Goal: Task Accomplishment & Management: Manage account settings

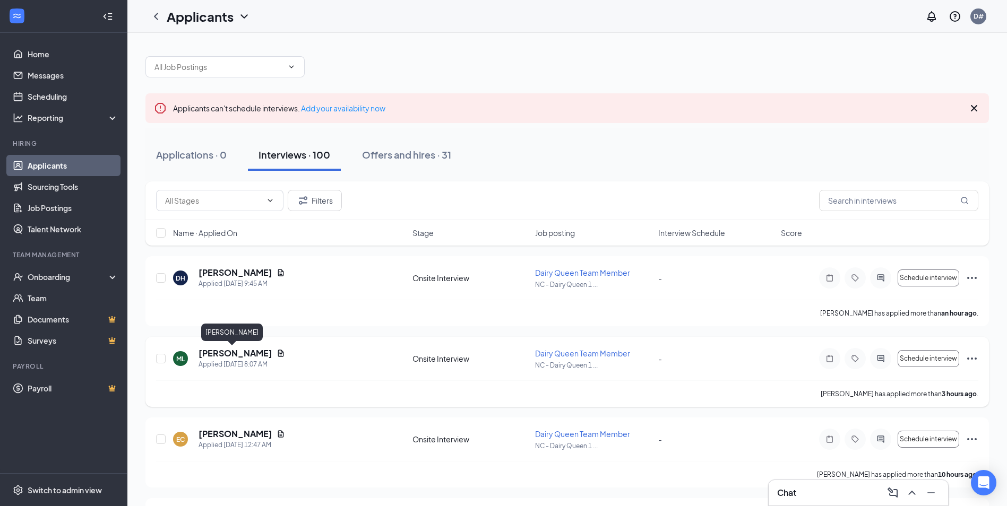
click at [226, 356] on h5 "[PERSON_NAME]" at bounding box center [236, 354] width 74 height 12
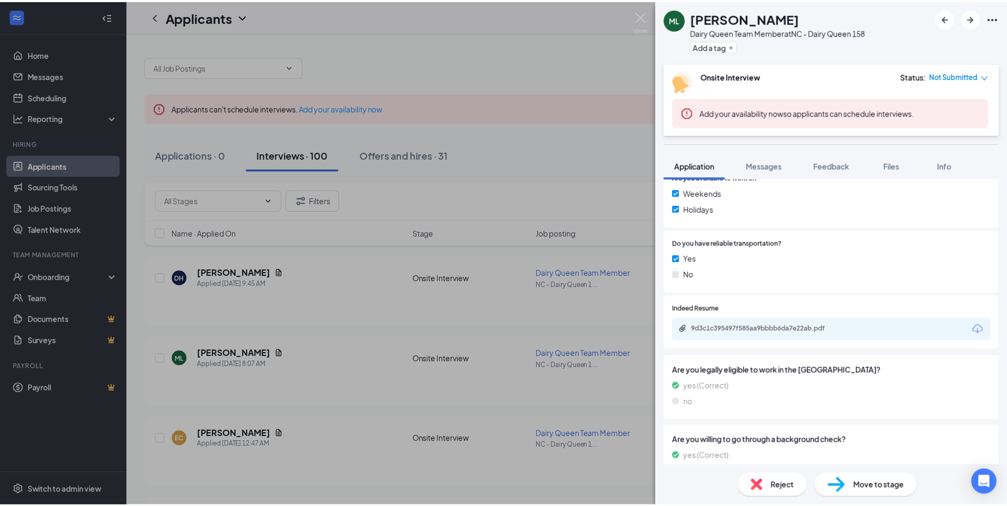
scroll to position [478, 0]
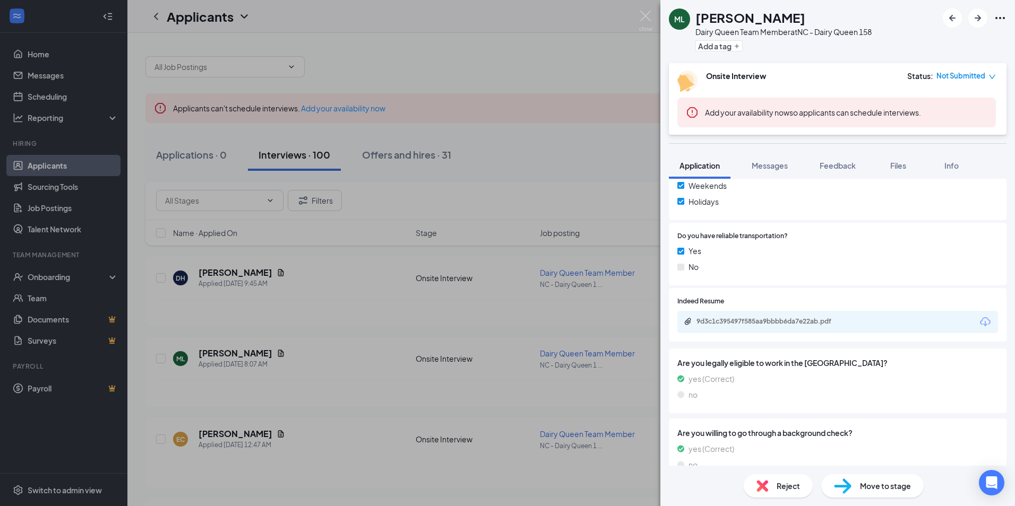
click at [777, 332] on div "9d3c1c395497f585aa9bbbb6da7e22ab.pdf" at bounding box center [837, 322] width 321 height 22
click at [777, 329] on div "9d3c1c395497f585aa9bbbb6da7e22ab.pdf" at bounding box center [837, 322] width 321 height 22
click at [777, 326] on div "9d3c1c395497f585aa9bbbb6da7e22ab.pdf" at bounding box center [770, 322] width 172 height 10
click at [648, 19] on img at bounding box center [645, 21] width 13 height 21
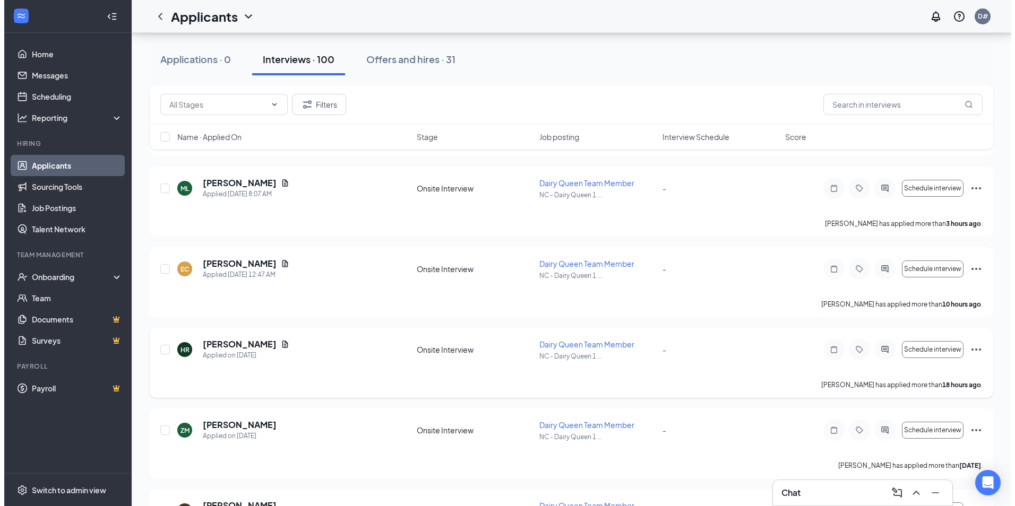
scroll to position [212, 0]
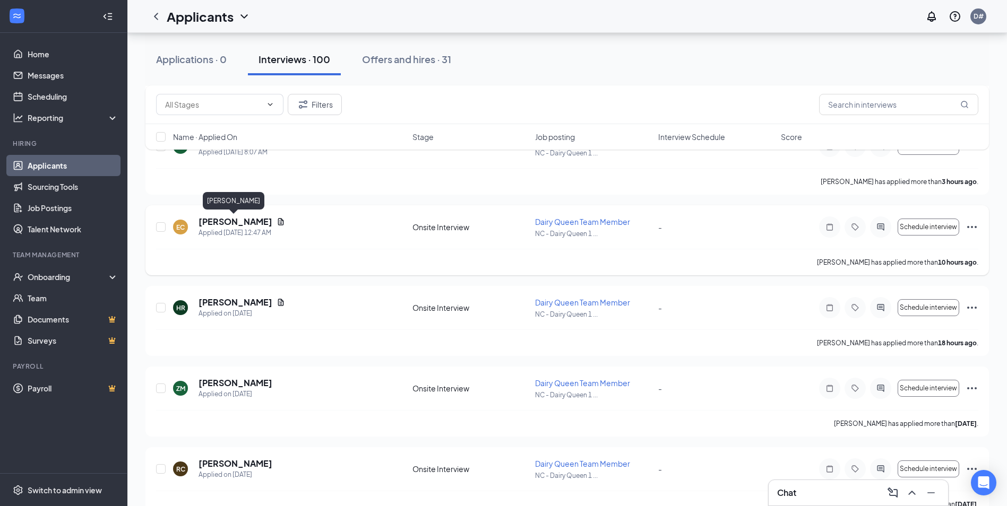
click at [224, 222] on h5 "[PERSON_NAME]" at bounding box center [236, 222] width 74 height 12
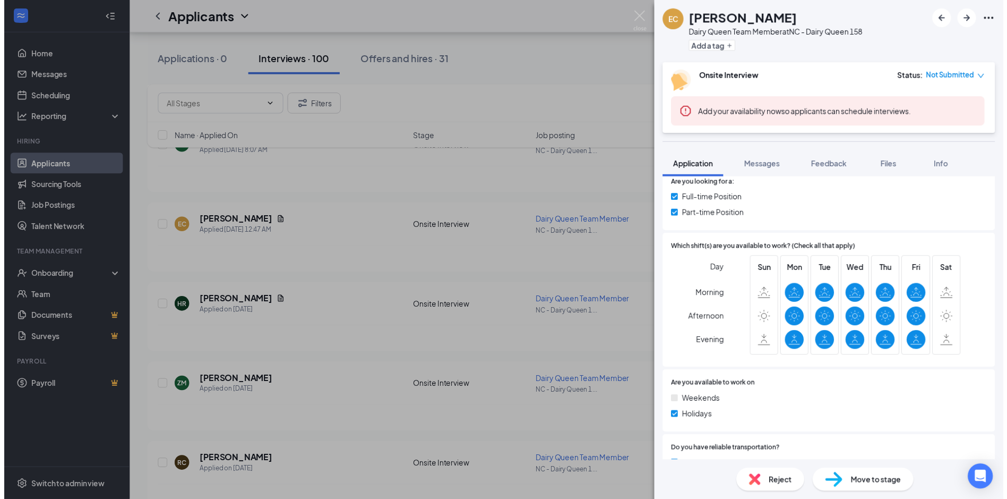
scroll to position [425, 0]
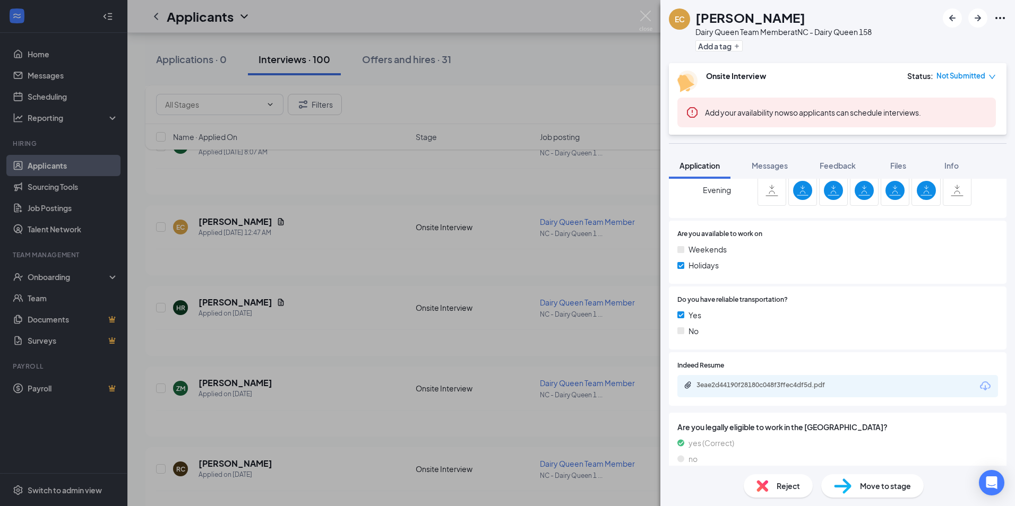
click at [753, 381] on div "3eae2d44190f28180c048f3ffec4df5d.pdf" at bounding box center [771, 385] width 149 height 8
click at [649, 20] on img at bounding box center [645, 21] width 13 height 21
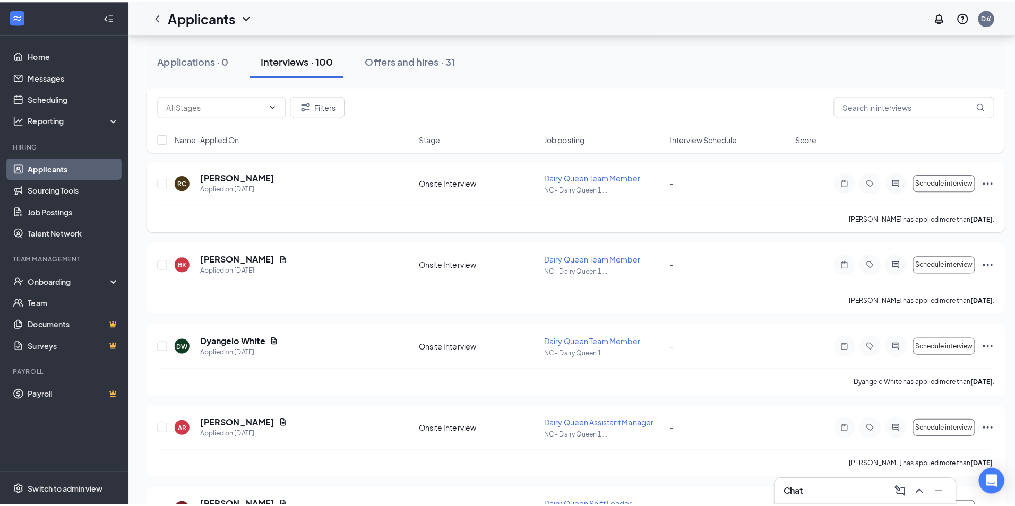
scroll to position [531, 0]
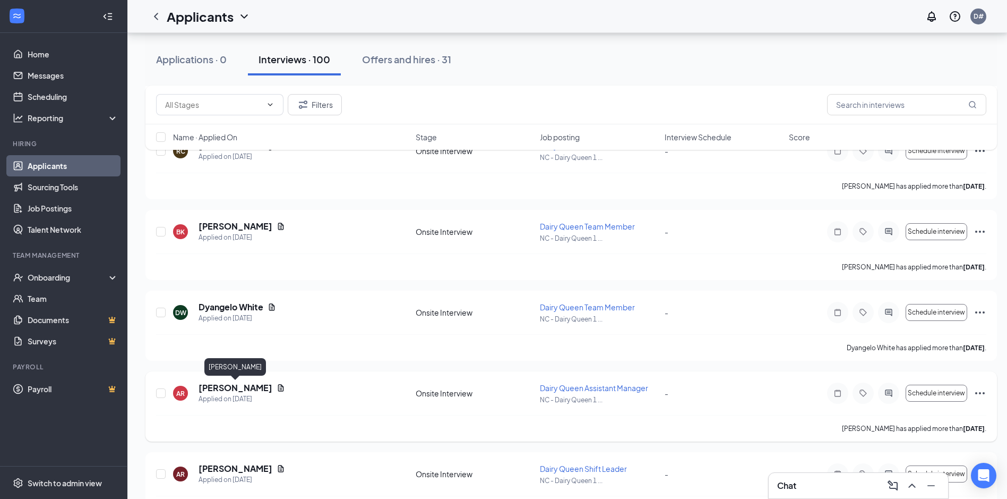
click at [223, 385] on h5 "[PERSON_NAME]" at bounding box center [236, 388] width 74 height 12
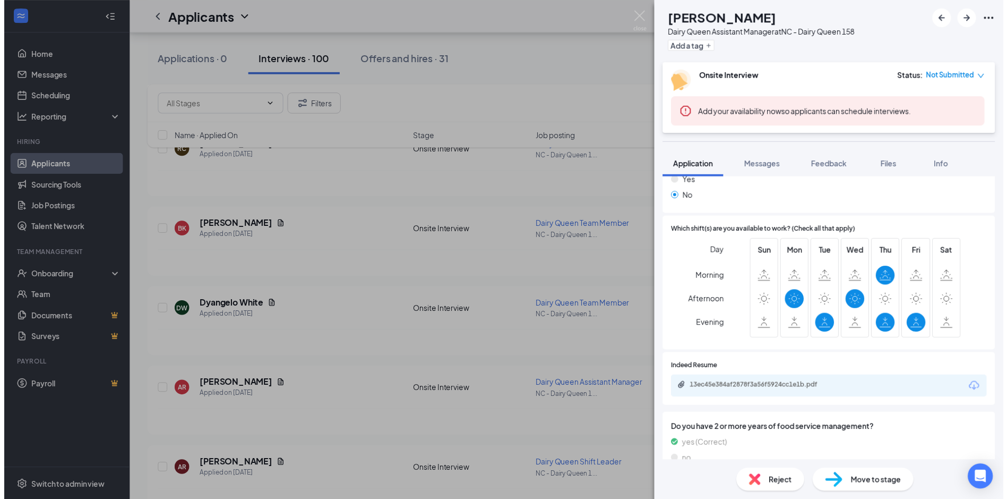
scroll to position [212, 0]
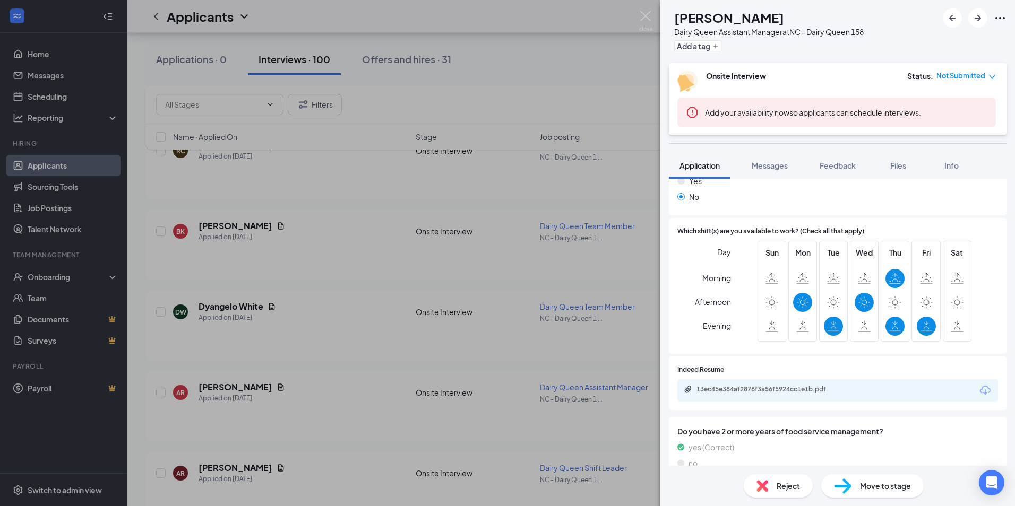
click at [736, 388] on div "13ec45e384af2878f3a56f5924cc1e1b.pdf" at bounding box center [771, 389] width 149 height 8
click at [642, 19] on img at bounding box center [645, 21] width 13 height 21
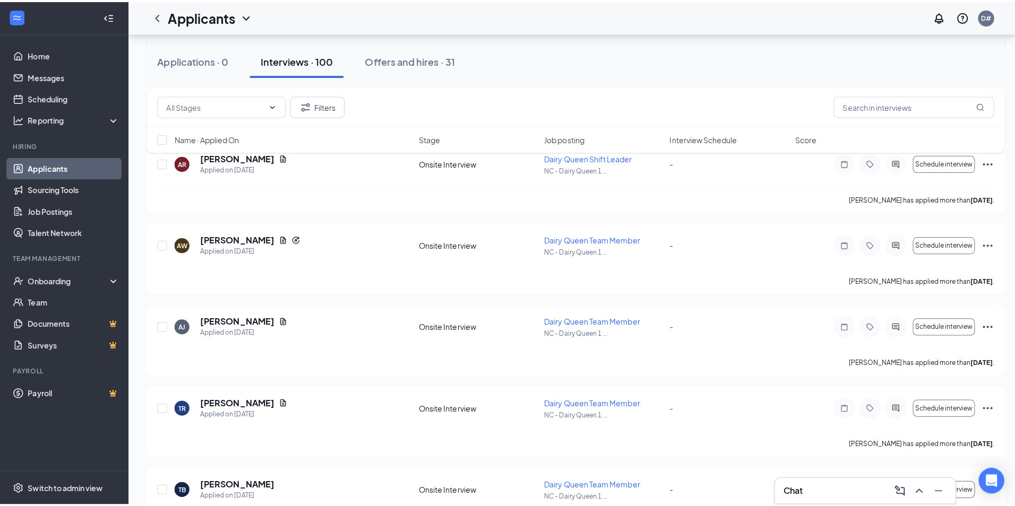
scroll to position [849, 0]
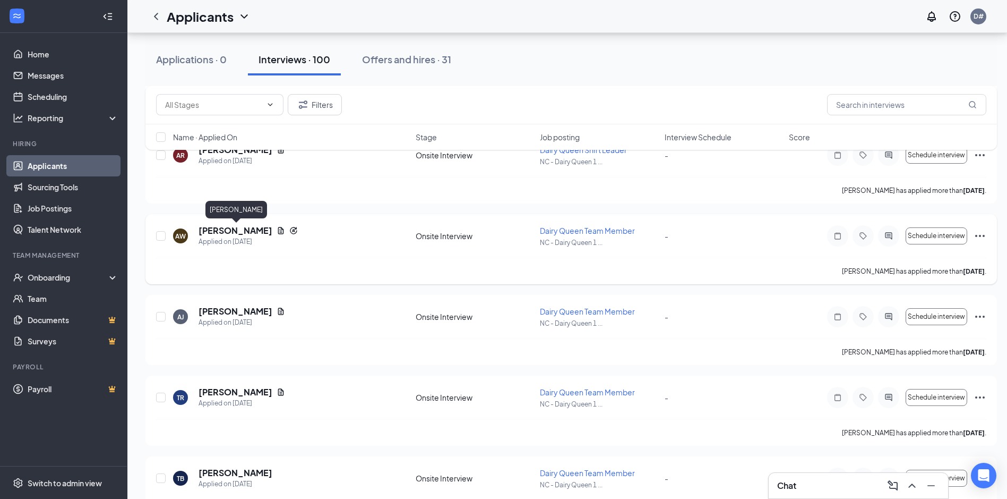
click at [252, 232] on h5 "[PERSON_NAME]" at bounding box center [236, 231] width 74 height 12
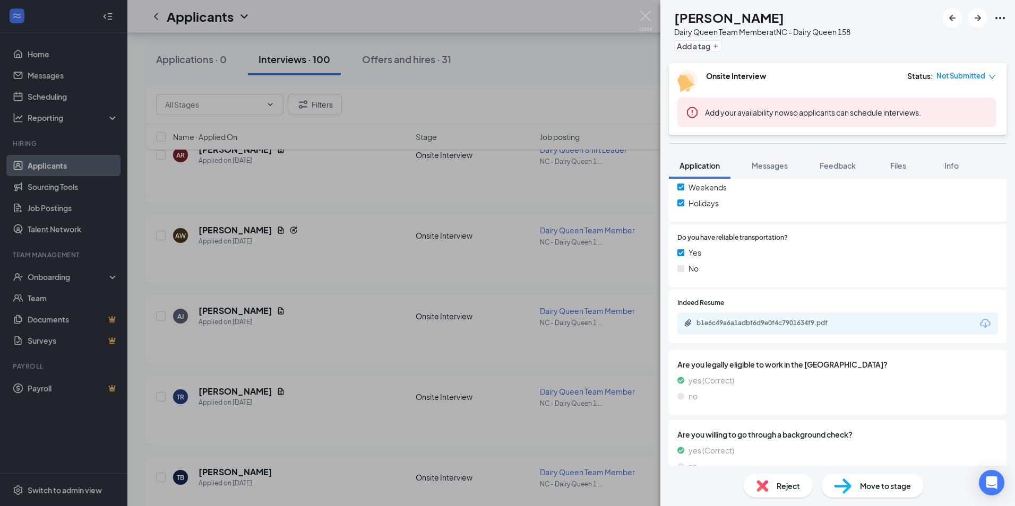
scroll to position [478, 0]
click at [810, 319] on div "b1e6c49a6a1adbf6d9e0f4c7901634f9.pdf" at bounding box center [771, 321] width 149 height 8
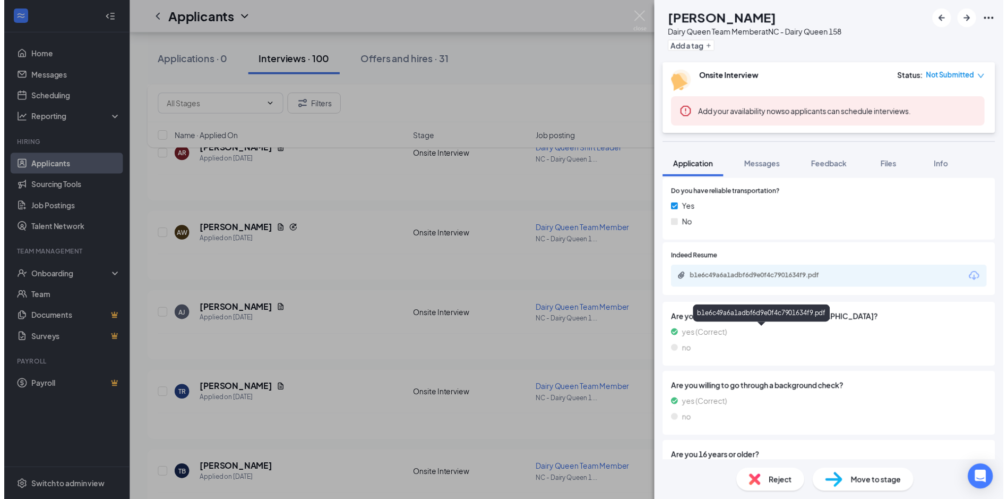
scroll to position [462, 0]
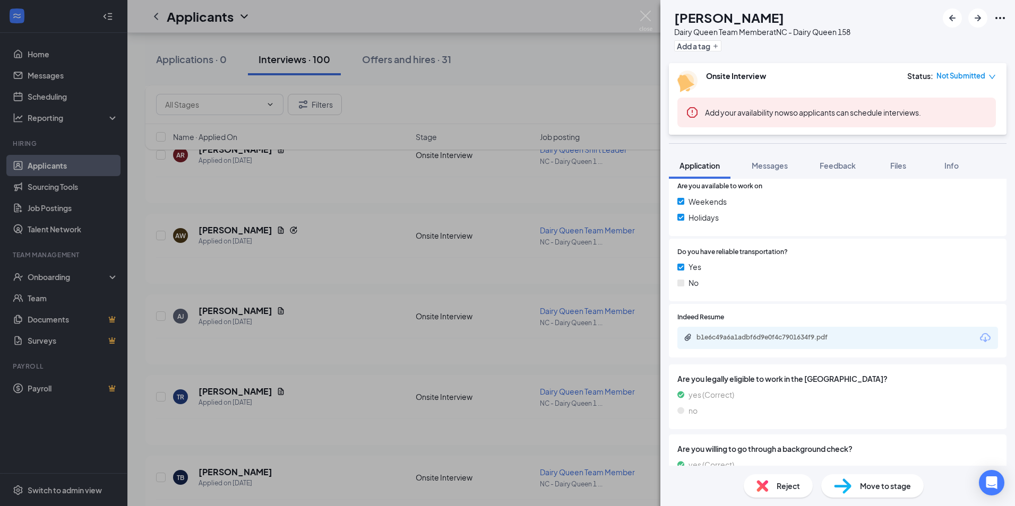
click at [832, 343] on div "b1e6c49a6a1adbf6d9e0f4c7901634f9.pdf" at bounding box center [770, 338] width 172 height 10
click at [644, 21] on img at bounding box center [645, 21] width 13 height 21
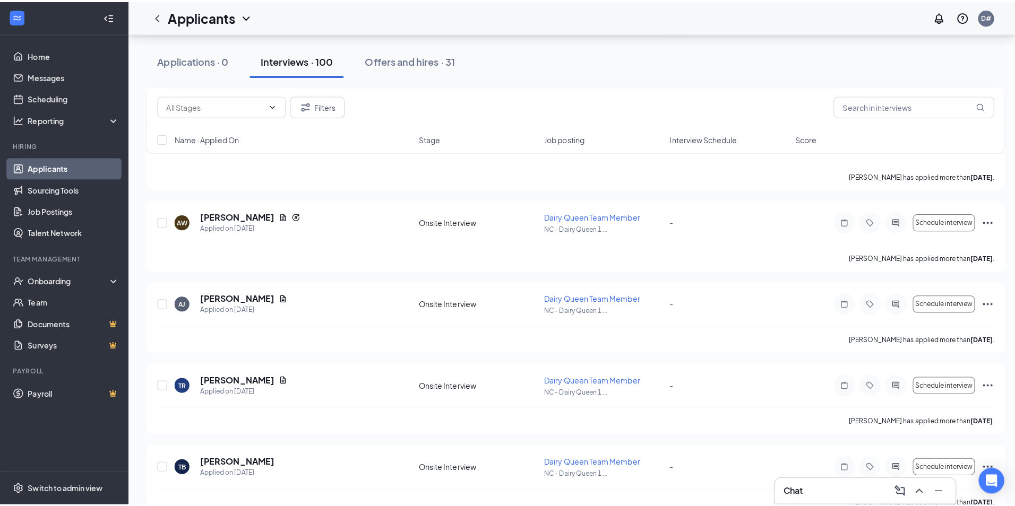
scroll to position [843, 0]
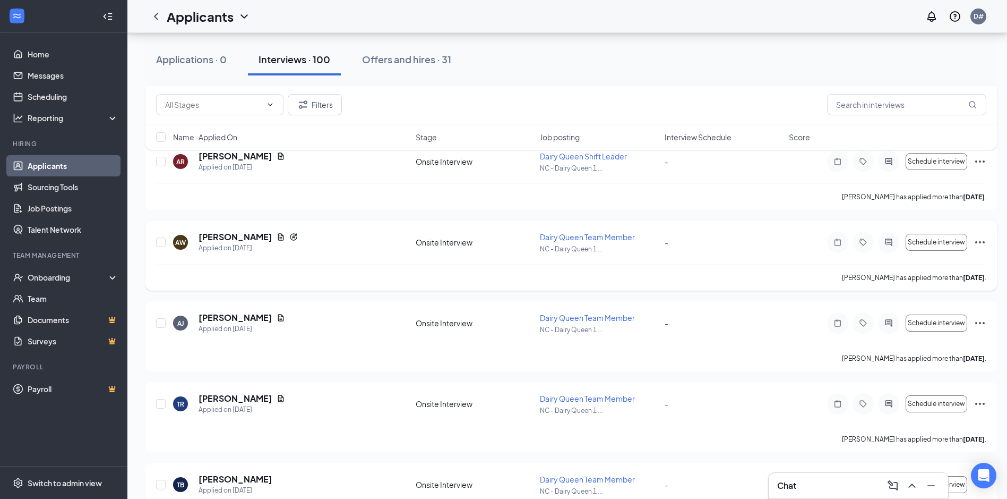
click at [984, 245] on icon "Ellipses" at bounding box center [980, 242] width 13 height 13
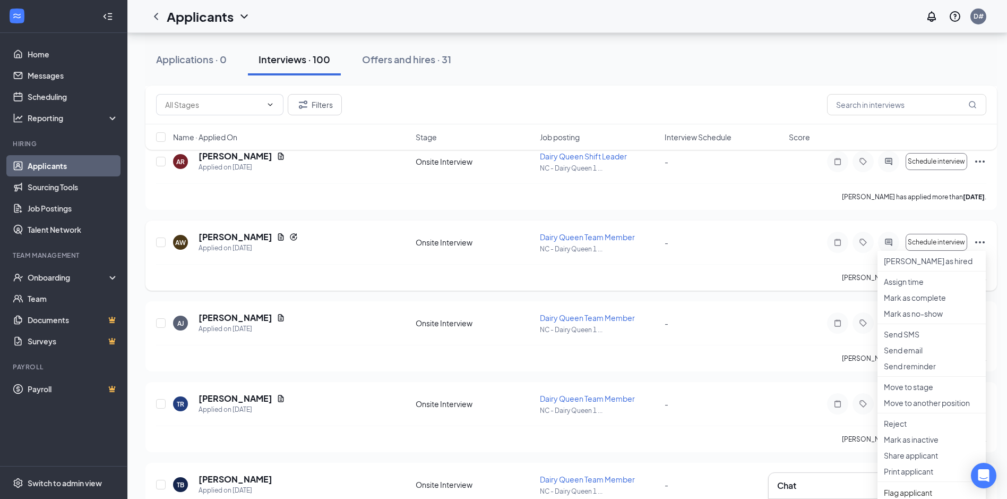
click at [984, 245] on icon "Ellipses" at bounding box center [980, 242] width 13 height 13
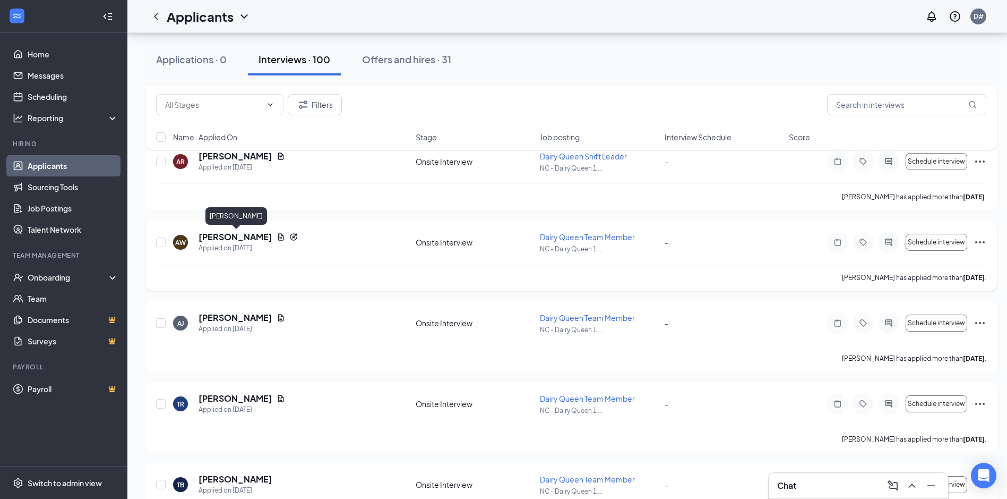
click at [253, 238] on h5 "[PERSON_NAME]" at bounding box center [236, 237] width 74 height 12
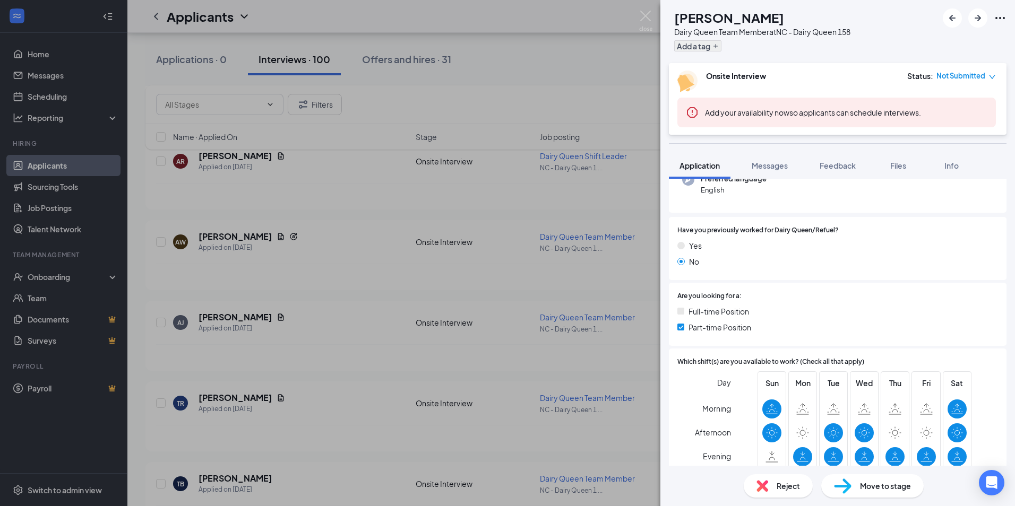
scroll to position [143, 0]
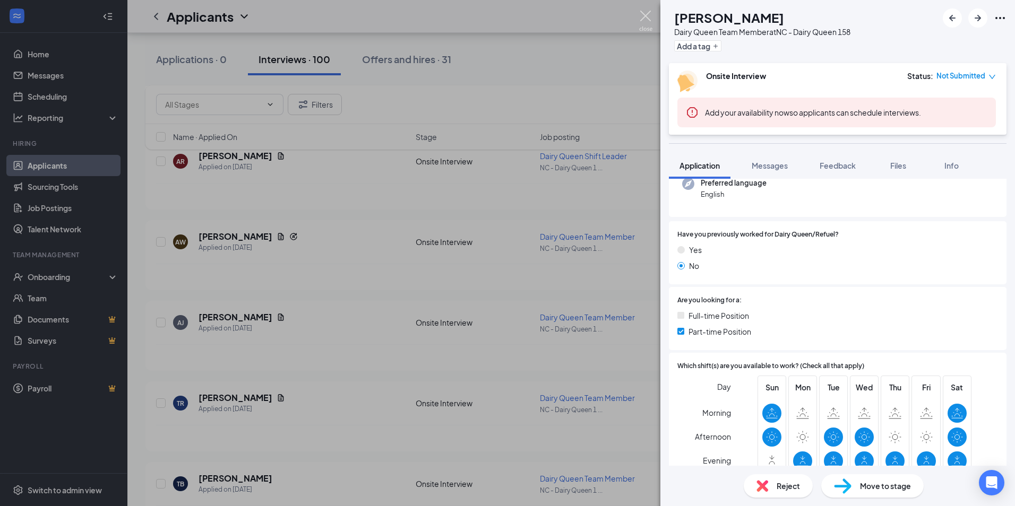
click at [650, 22] on img at bounding box center [645, 21] width 13 height 21
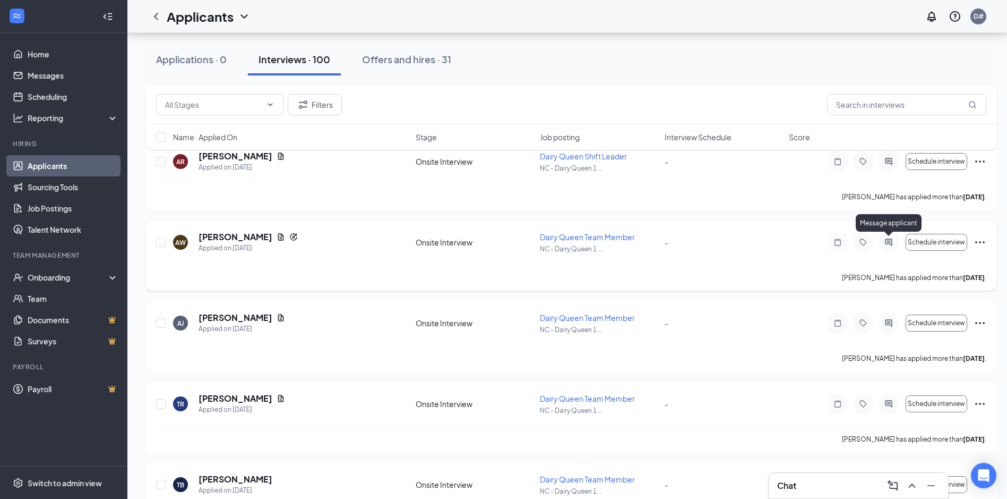
click at [886, 243] on icon "ActiveChat" at bounding box center [888, 242] width 13 height 8
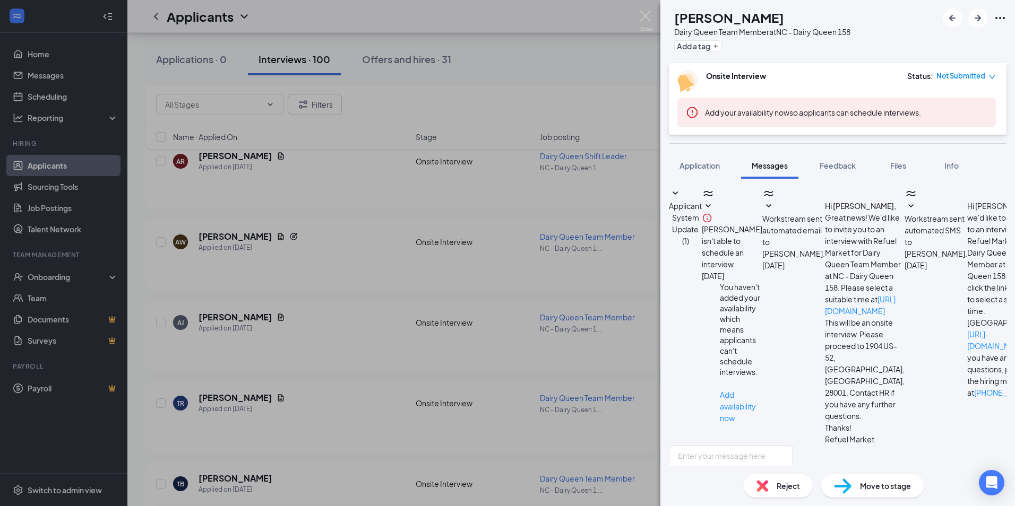
scroll to position [109, 0]
click at [793, 445] on textarea at bounding box center [731, 477] width 124 height 64
type textarea "can you come [DATE] Ater 4pm ?"
click at [746, 506] on input "Email" at bounding box center [743, 512] width 7 height 7
checkbox input "true"
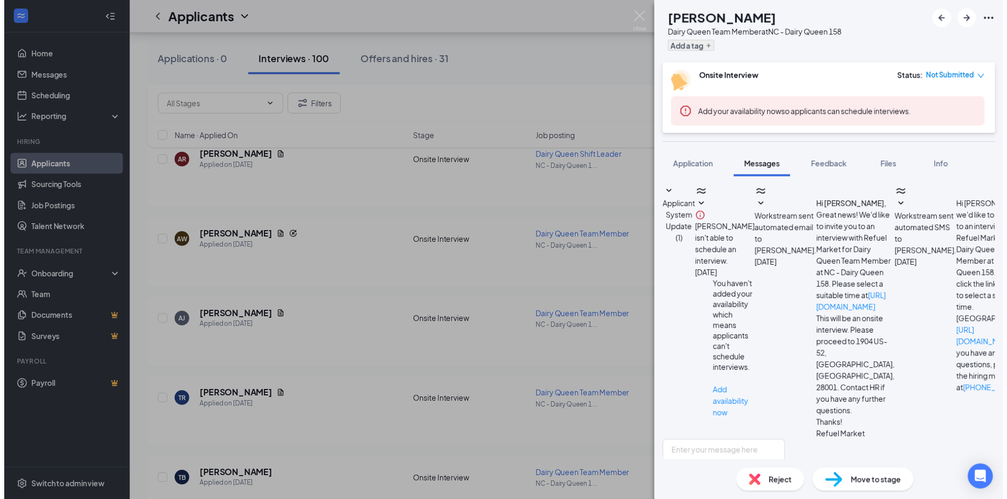
scroll to position [245, 0]
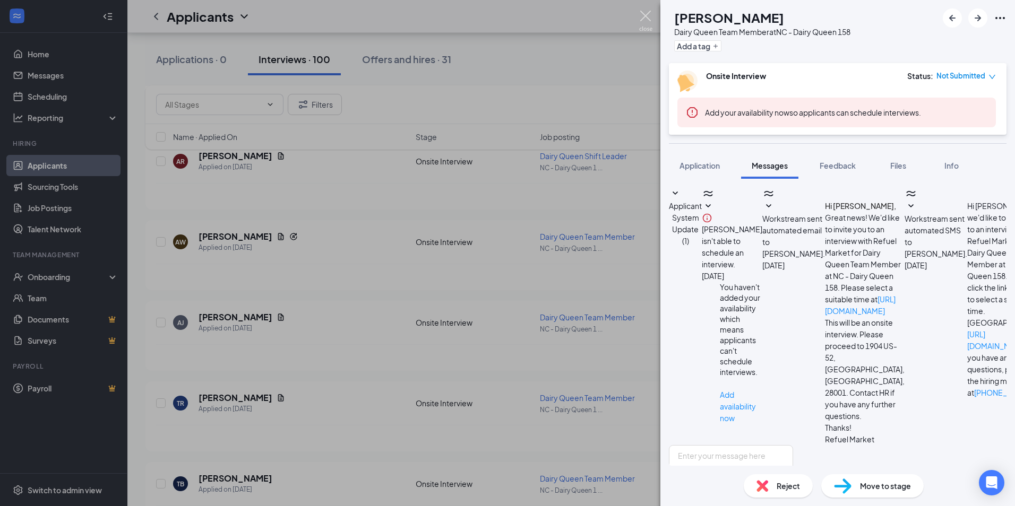
click at [644, 20] on img at bounding box center [645, 21] width 13 height 21
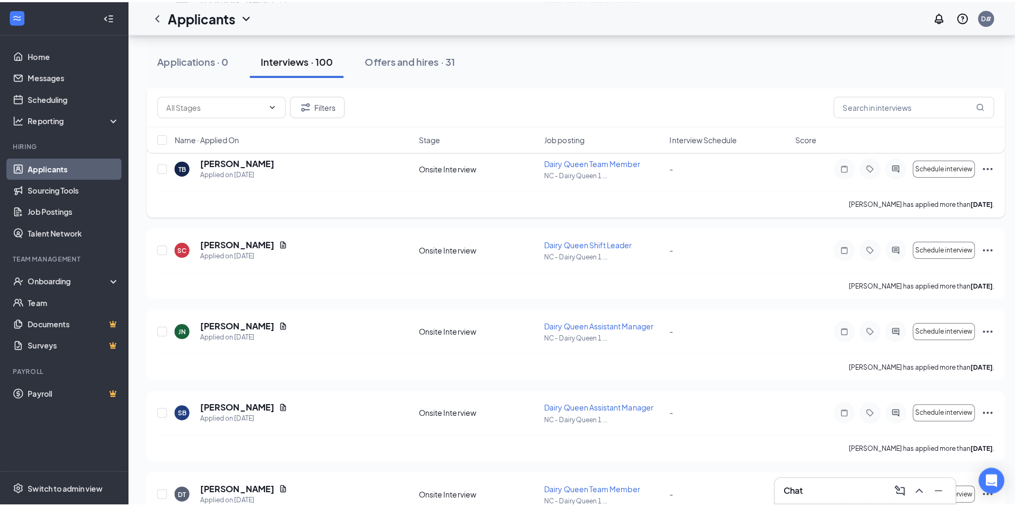
scroll to position [1268, 0]
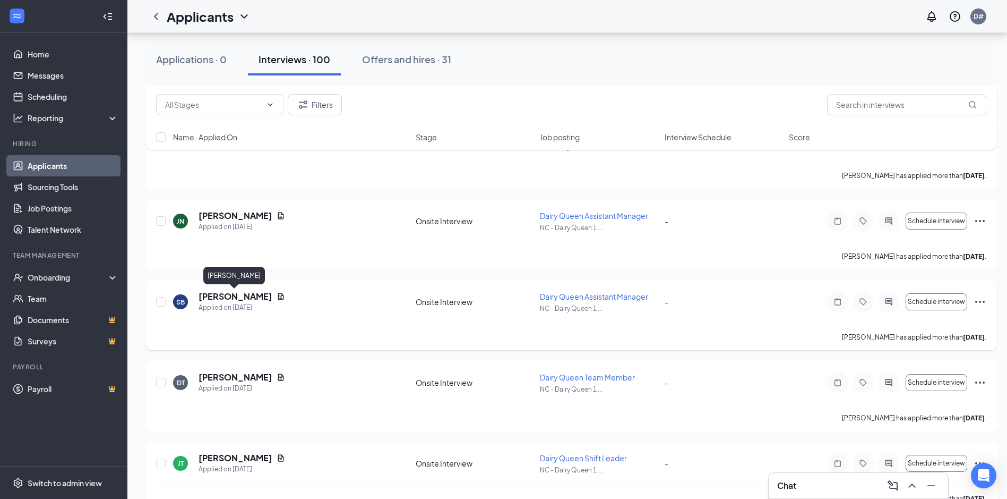
click at [235, 298] on h5 "[PERSON_NAME]" at bounding box center [236, 296] width 74 height 12
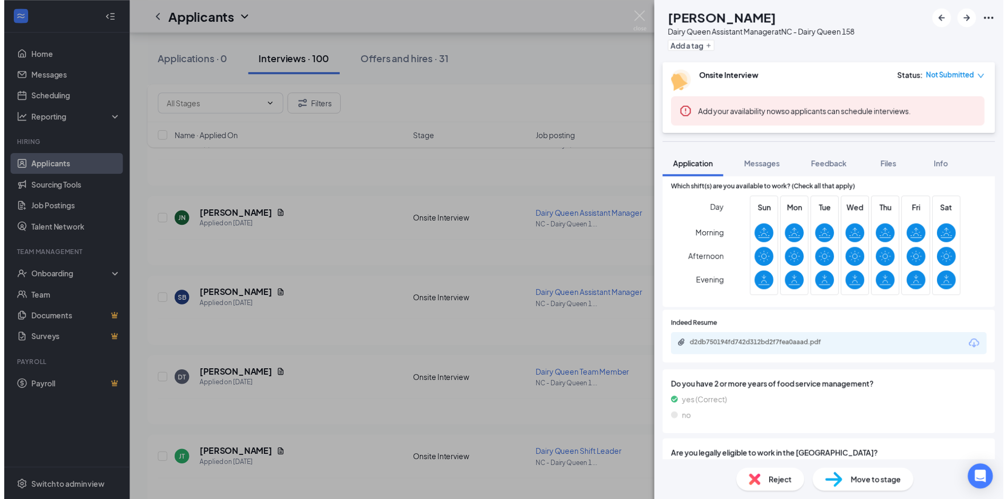
scroll to position [265, 0]
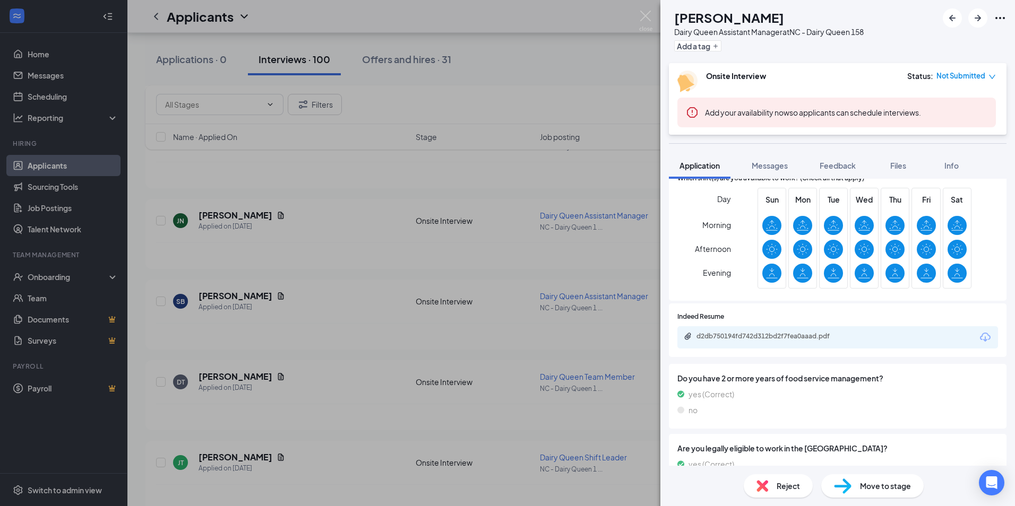
click at [825, 338] on div "d2db750194fd742d312bd2f7fea0aaad.pdf" at bounding box center [771, 336] width 149 height 8
click at [643, 23] on img at bounding box center [645, 21] width 13 height 21
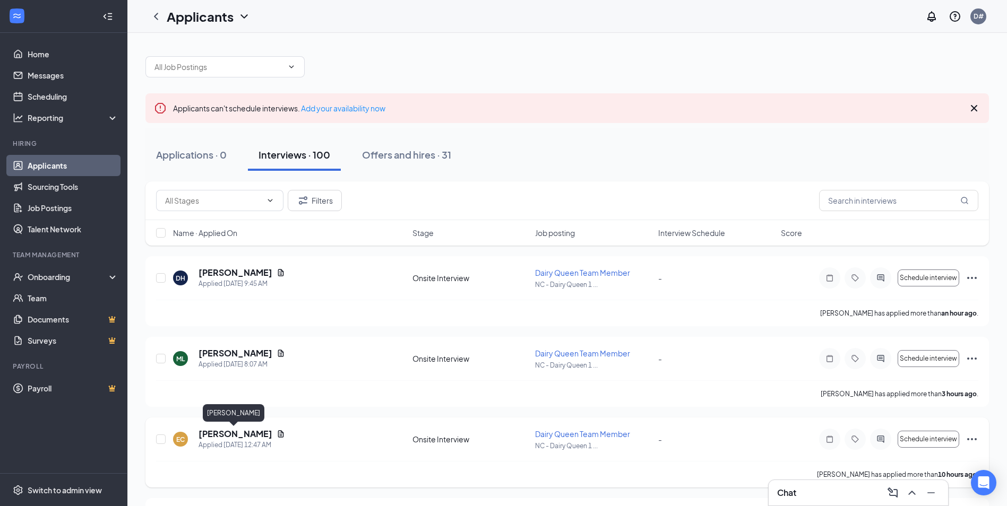
click at [248, 439] on h5 "[PERSON_NAME]" at bounding box center [236, 434] width 74 height 12
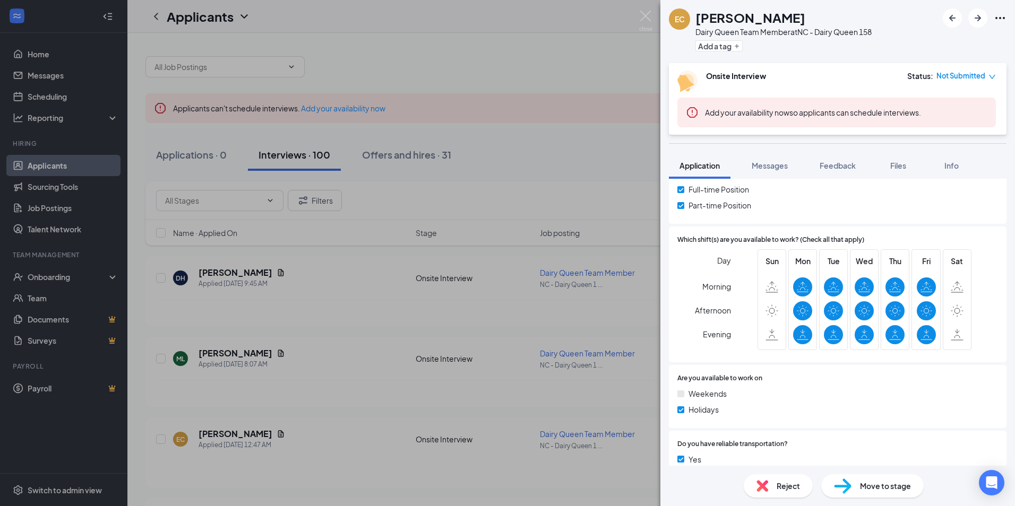
scroll to position [319, 0]
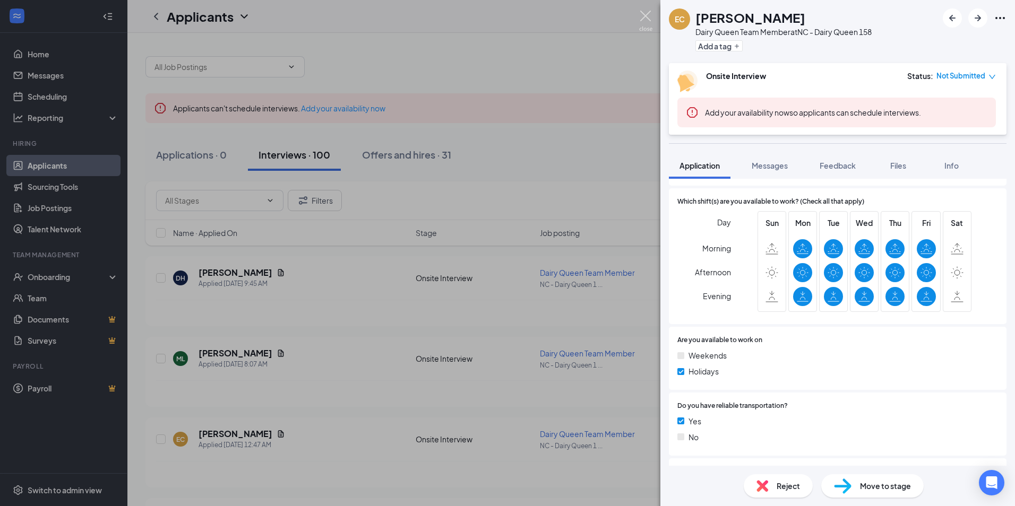
click at [643, 17] on img at bounding box center [645, 21] width 13 height 21
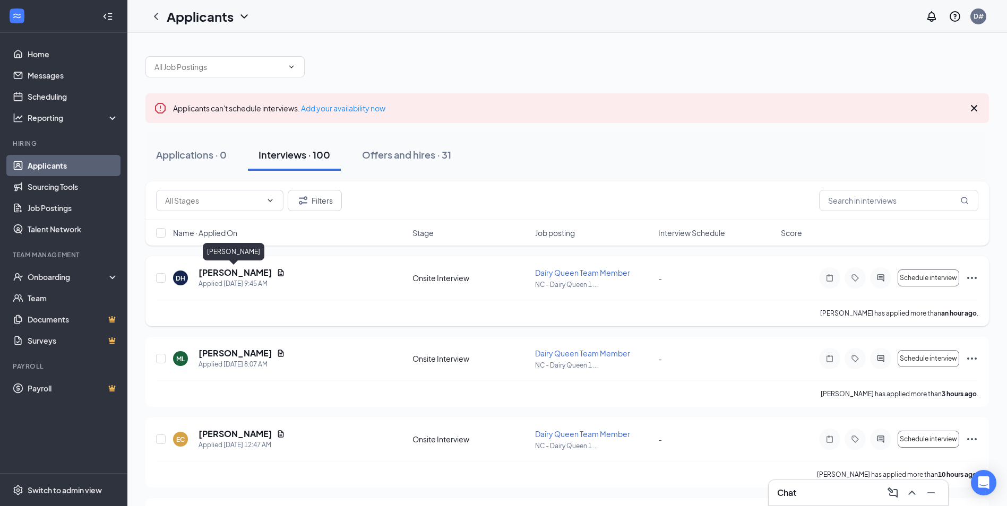
click at [225, 270] on h5 "[PERSON_NAME]" at bounding box center [236, 273] width 74 height 12
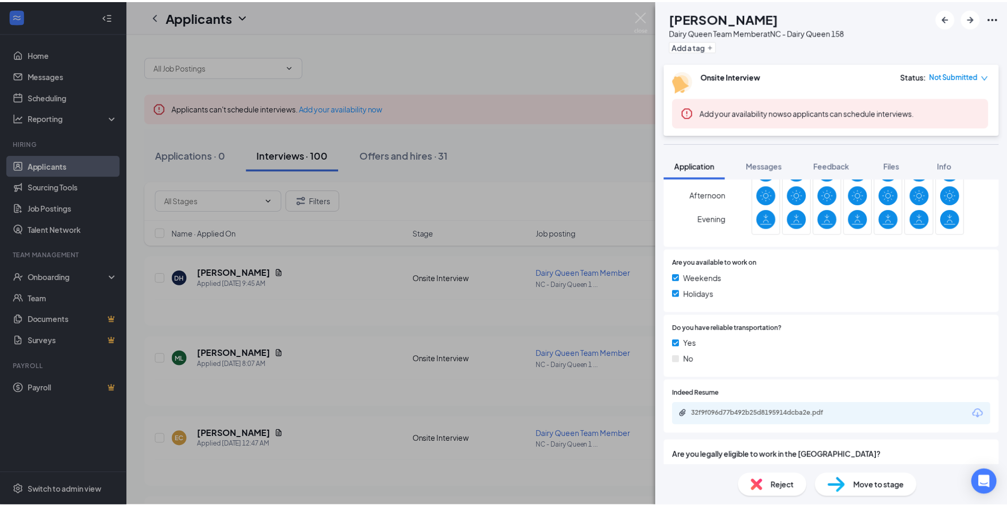
scroll to position [372, 0]
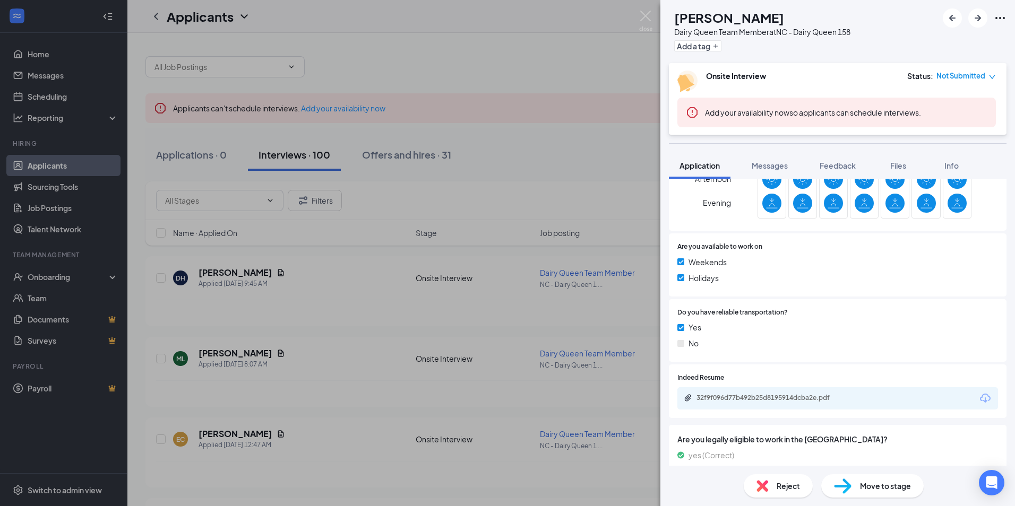
click at [792, 398] on div "32f9f096d77b492b25d8195914dcba2e.pdf" at bounding box center [771, 398] width 149 height 8
click at [647, 19] on img at bounding box center [645, 21] width 13 height 21
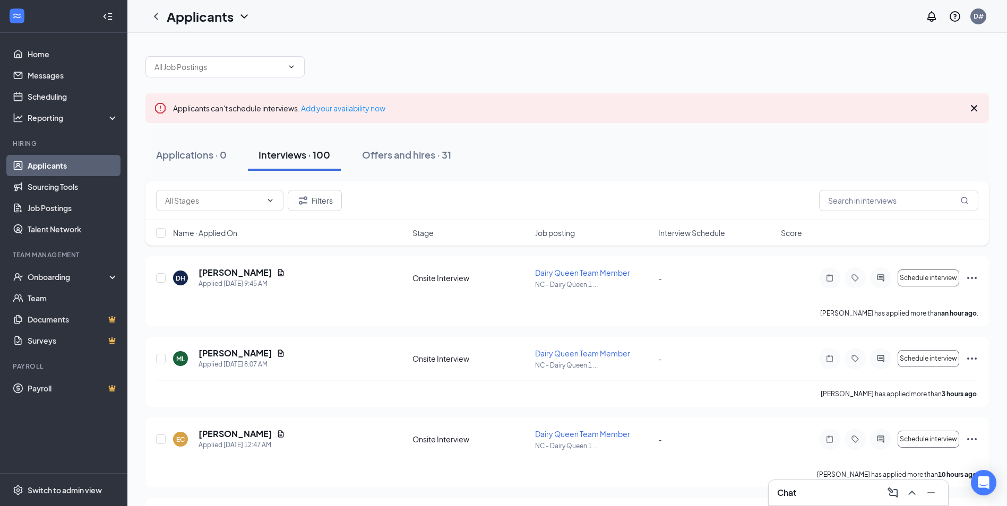
click at [797, 496] on div "Chat" at bounding box center [858, 493] width 162 height 17
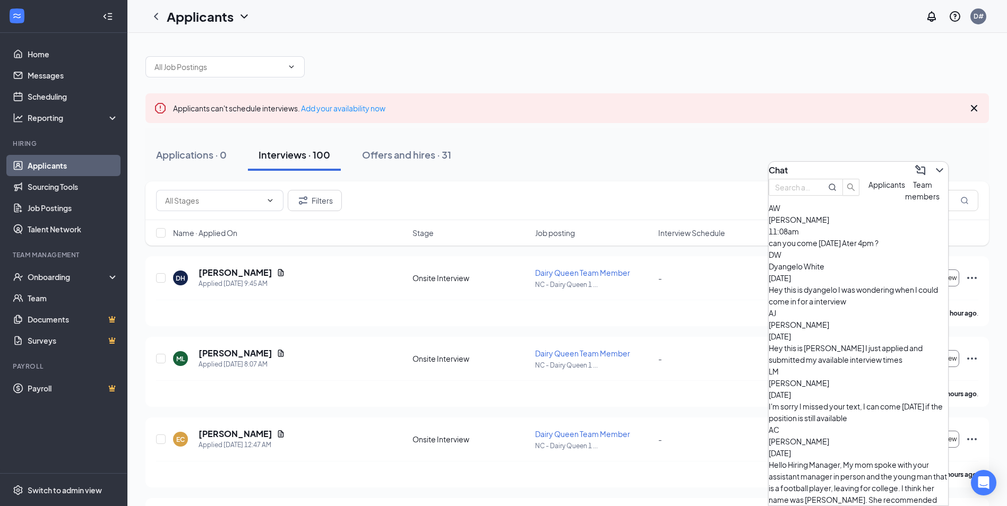
click at [905, 201] on span "Team members" at bounding box center [922, 190] width 35 height 21
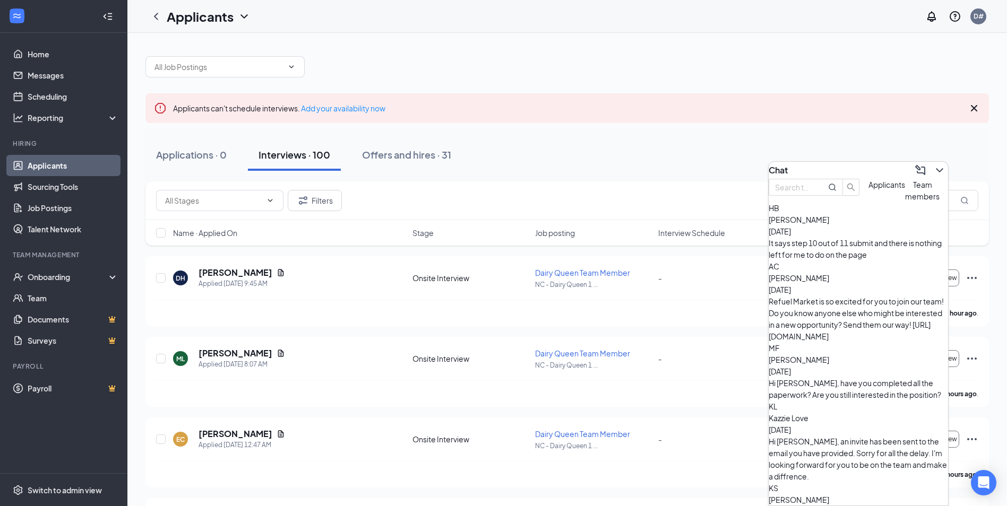
click at [869, 190] on span "Applicants" at bounding box center [887, 185] width 37 height 10
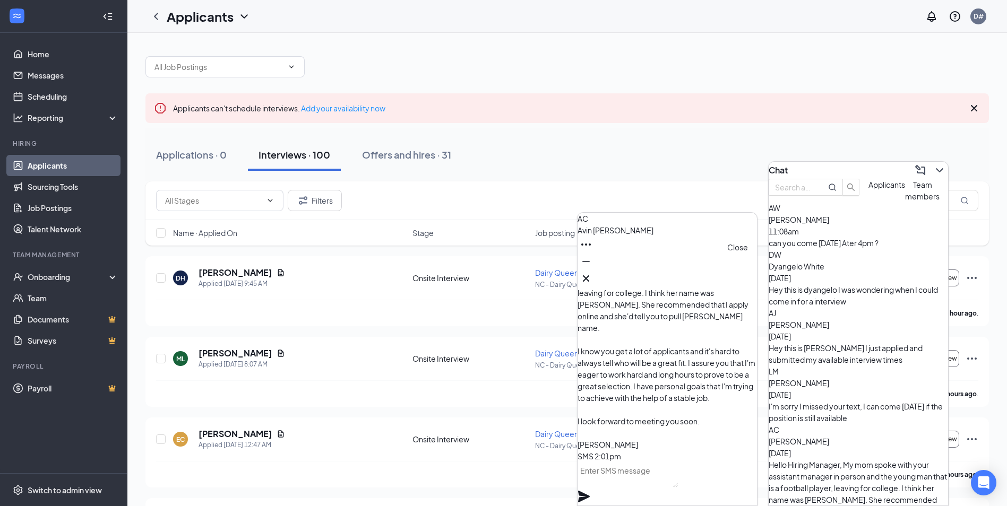
click at [589, 276] on icon "Cross" at bounding box center [586, 279] width 6 height 6
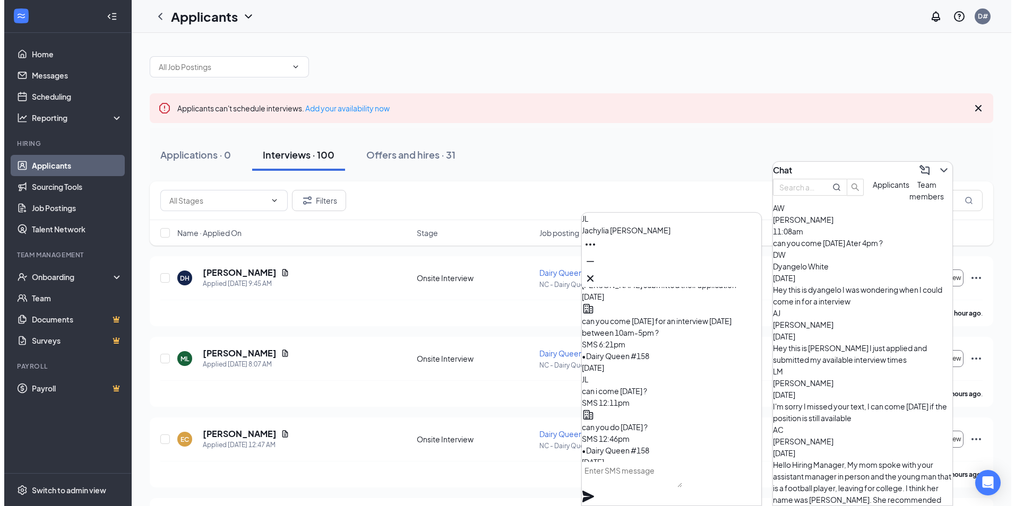
scroll to position [-106, 0]
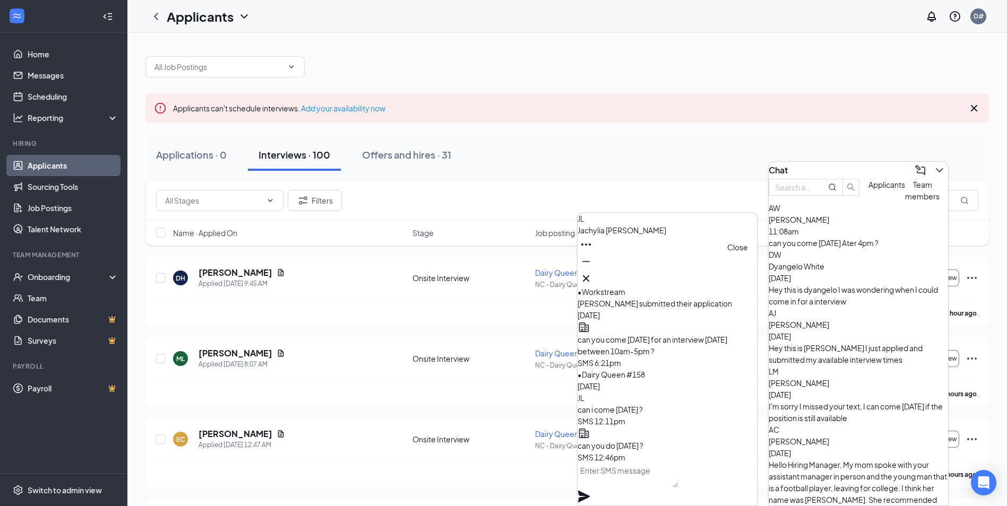
click at [592, 274] on icon "Cross" at bounding box center [586, 278] width 13 height 13
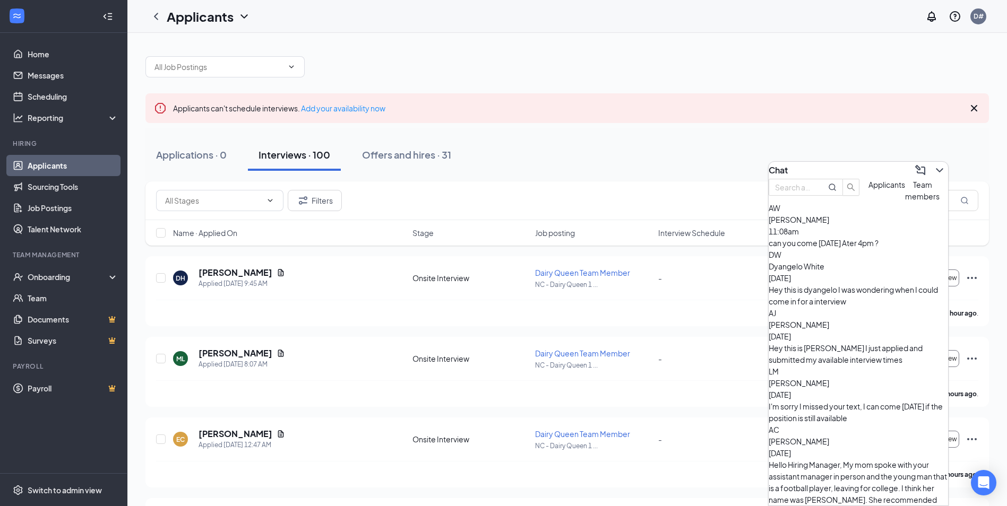
click at [931, 173] on button at bounding box center [939, 170] width 17 height 17
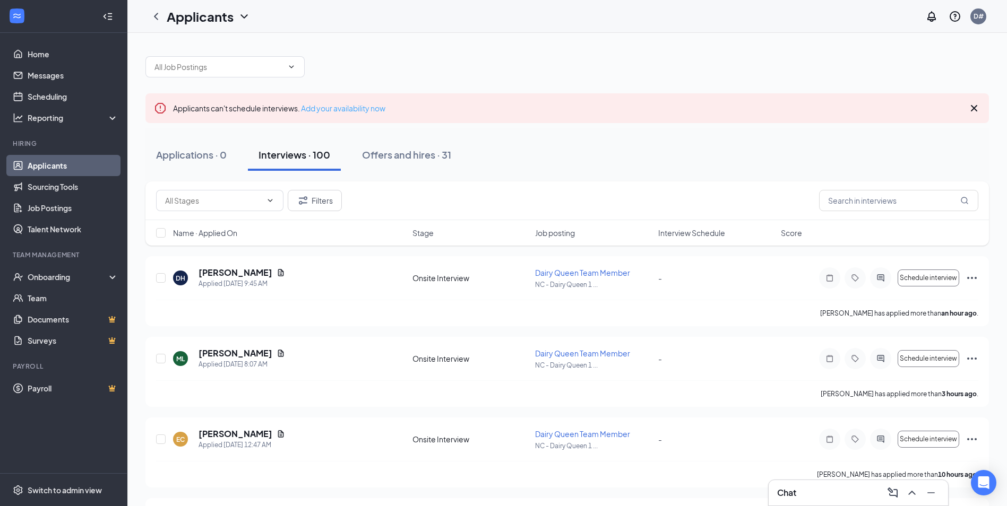
click at [356, 110] on link "Add your availability now" at bounding box center [343, 109] width 84 height 10
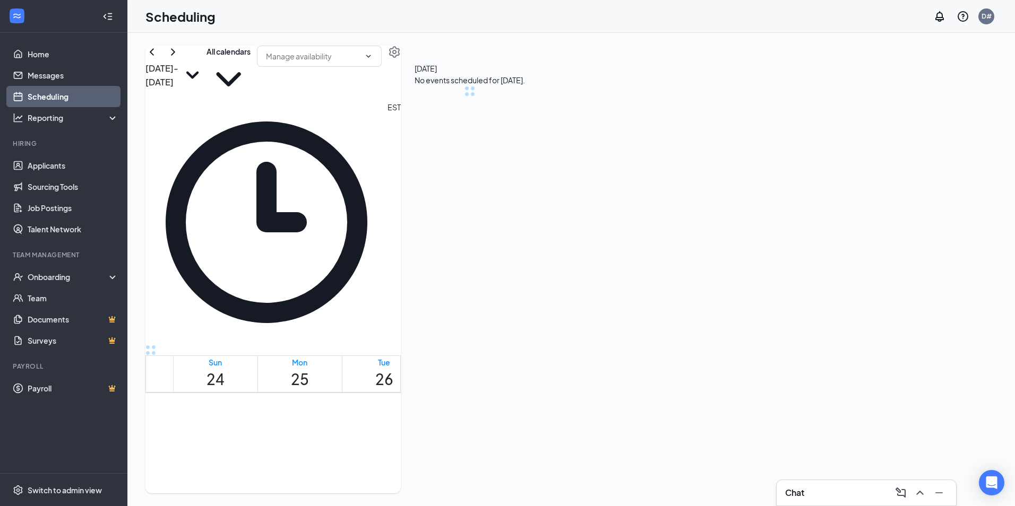
scroll to position [522, 0]
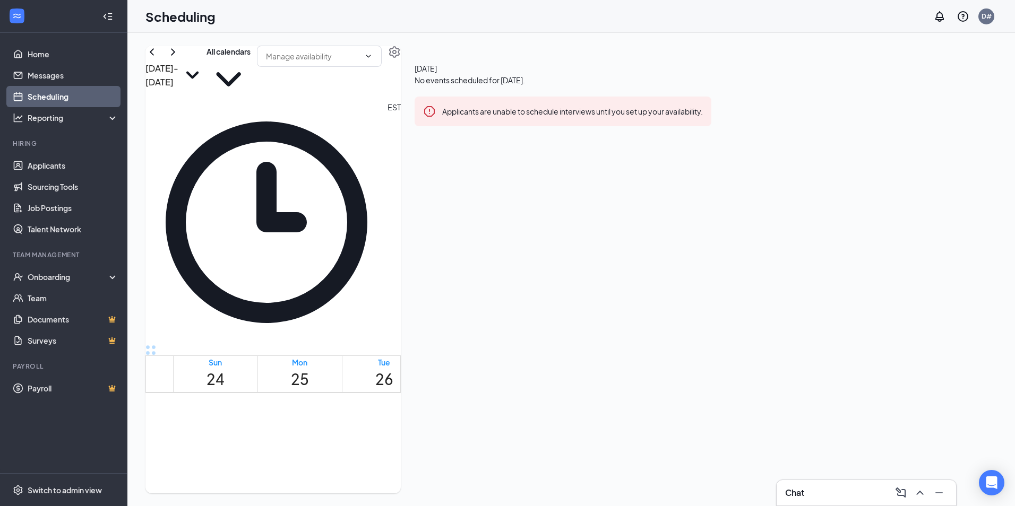
click at [567, 286] on td at bounding box center [468, 292] width 591 height 12
click at [557, 433] on td at bounding box center [468, 439] width 591 height 12
click at [401, 58] on button "button" at bounding box center [394, 52] width 13 height 13
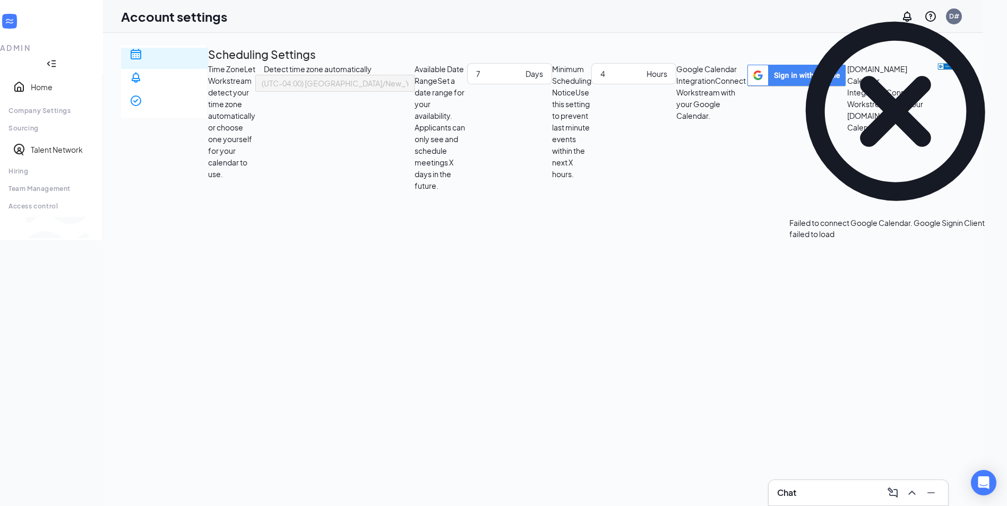
click at [1002, 218] on icon "Cross" at bounding box center [1002, 218] width 0 height 0
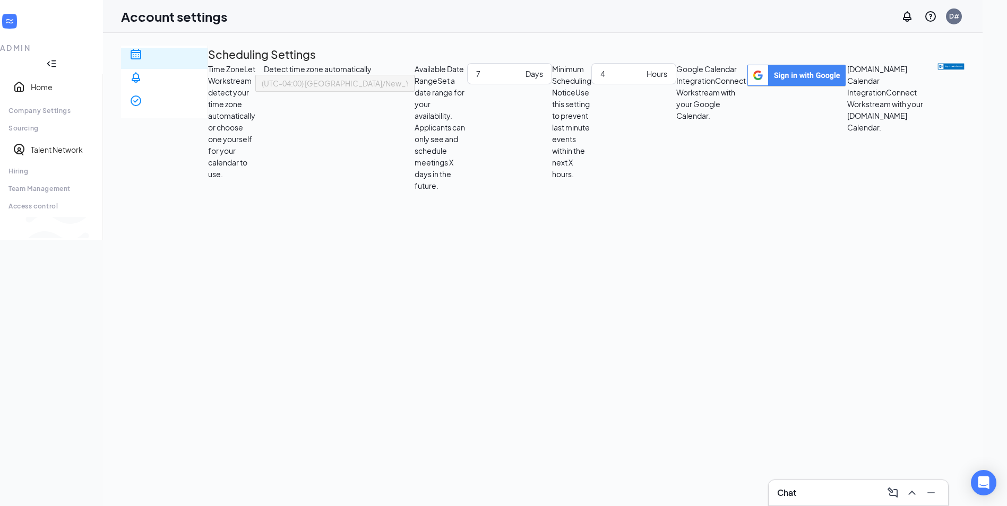
click at [962, 17] on div "D#" at bounding box center [954, 16] width 16 height 16
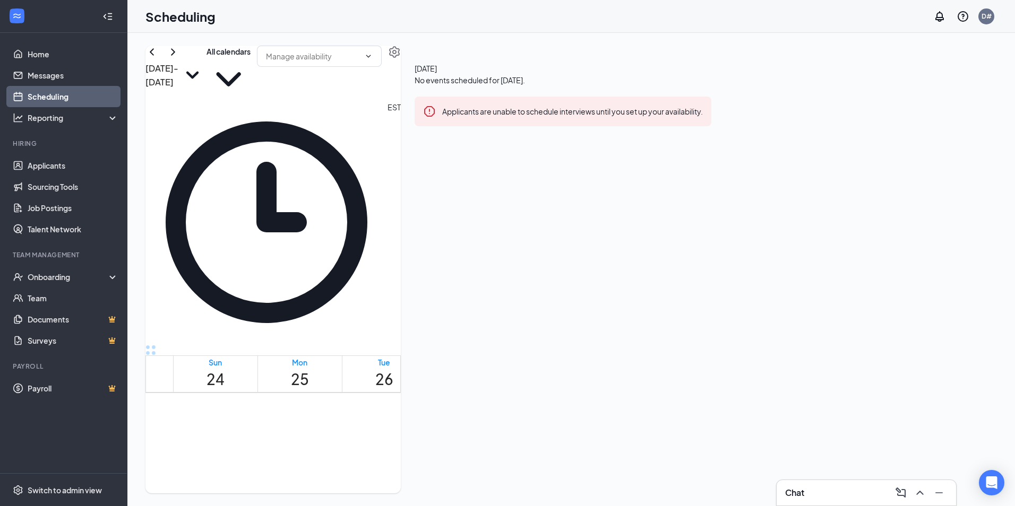
scroll to position [947, 0]
click at [587, 167] on td at bounding box center [468, 160] width 591 height 12
click at [571, 203] on td at bounding box center [468, 197] width 591 height 12
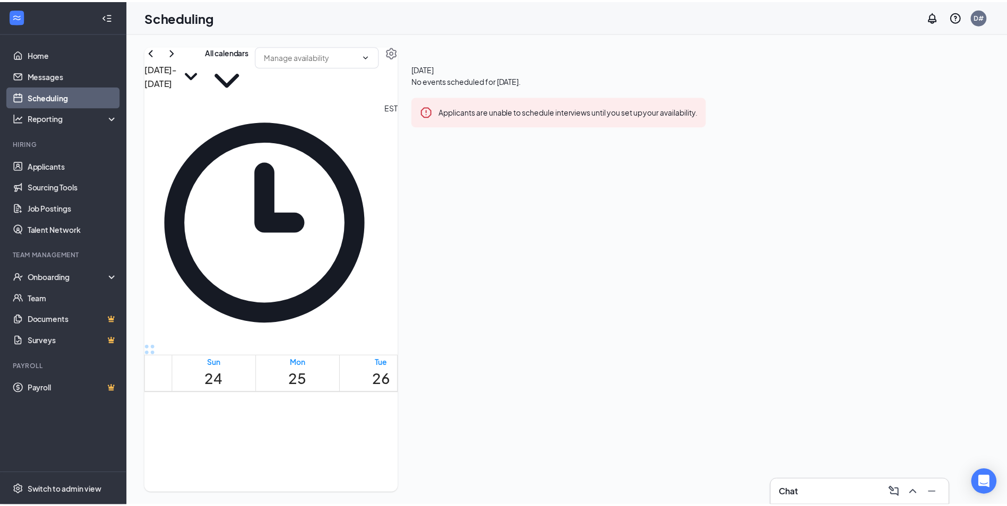
scroll to position [0, 0]
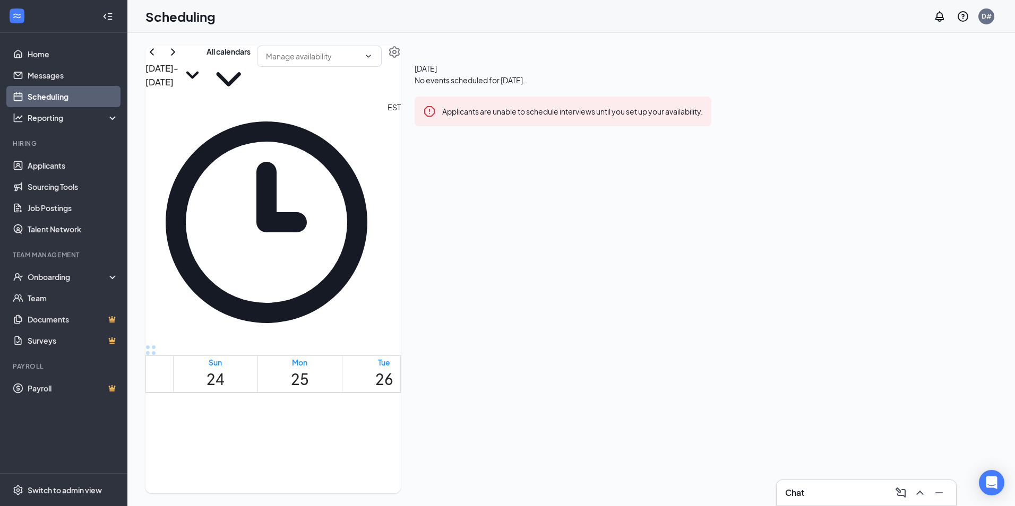
drag, startPoint x: 595, startPoint y: 260, endPoint x: 574, endPoint y: 311, distance: 54.5
click at [595, 478] on td at bounding box center [468, 484] width 591 height 12
click at [64, 165] on link "Applicants" at bounding box center [73, 165] width 91 height 21
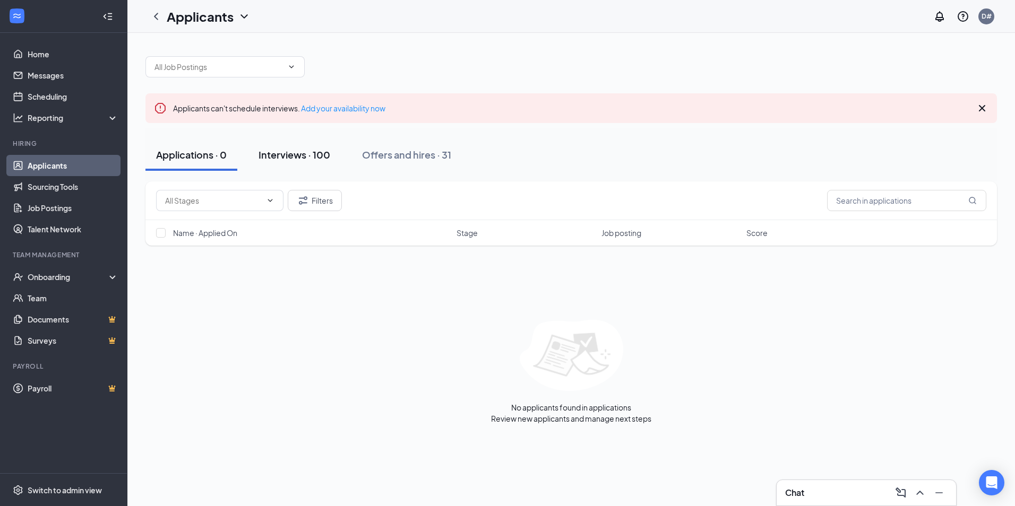
click at [289, 153] on div "Interviews · 100" at bounding box center [295, 154] width 72 height 13
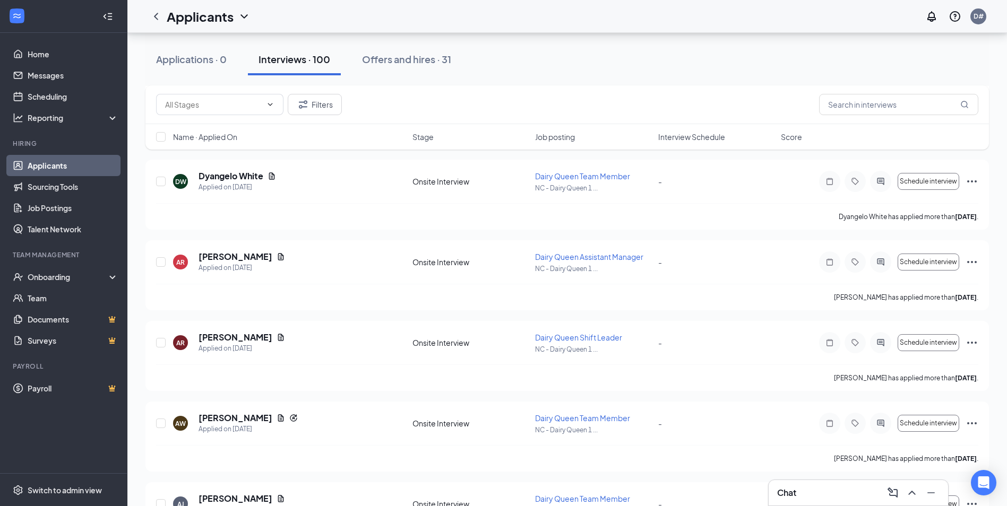
scroll to position [690, 0]
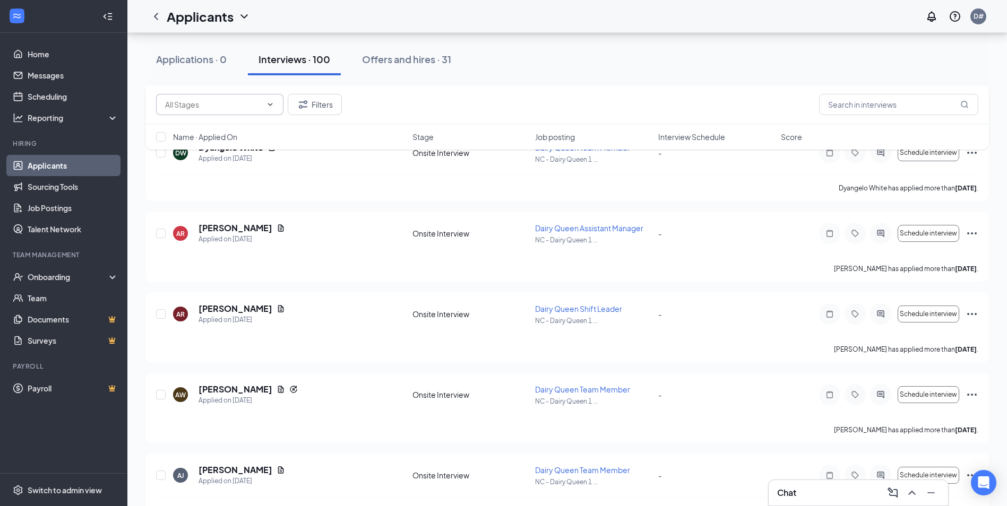
click at [195, 100] on input "text" at bounding box center [213, 105] width 97 height 12
click at [197, 102] on input "text" at bounding box center [213, 105] width 97 height 12
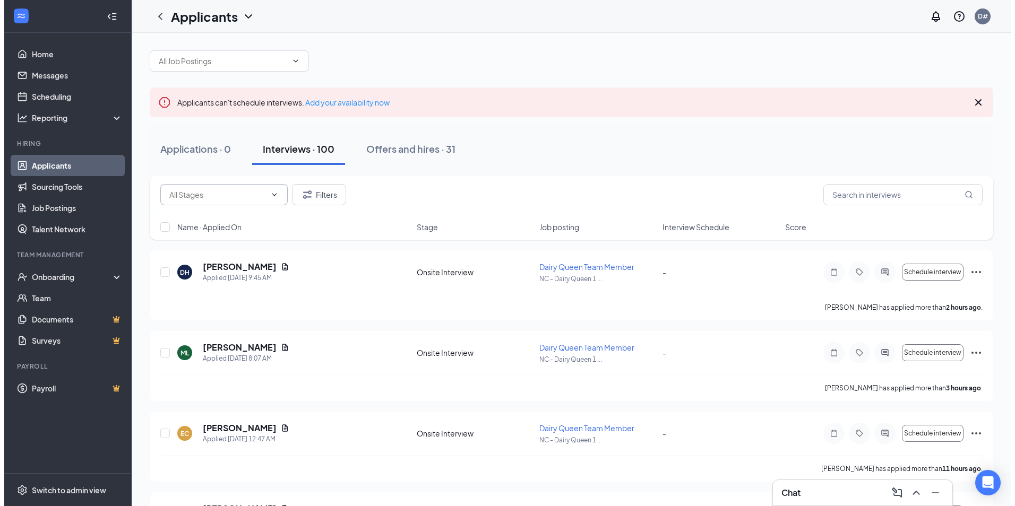
scroll to position [0, 0]
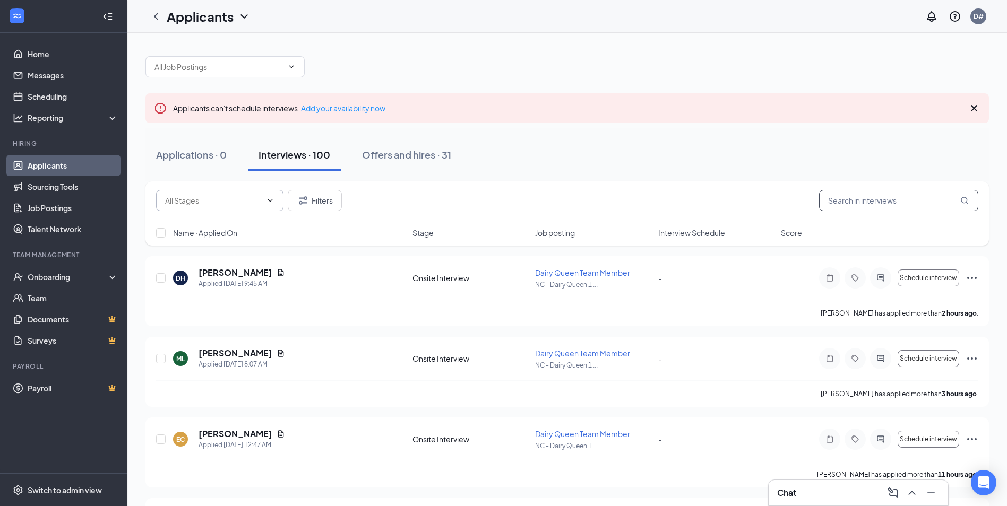
click at [848, 203] on input "text" at bounding box center [898, 200] width 159 height 21
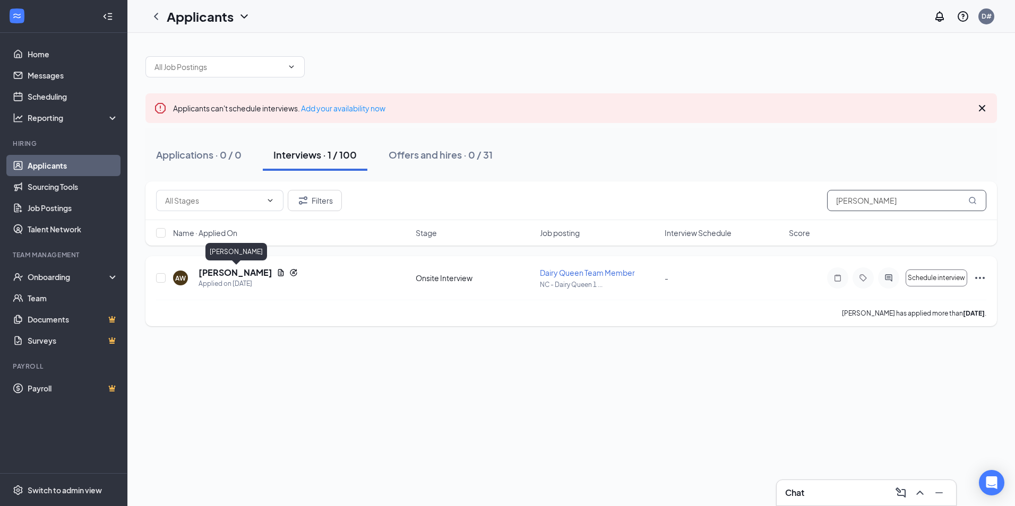
type input "[PERSON_NAME]"
drag, startPoint x: 264, startPoint y: 272, endPoint x: 254, endPoint y: 271, distance: 10.7
click at [254, 271] on h5 "[PERSON_NAME]" at bounding box center [236, 273] width 74 height 12
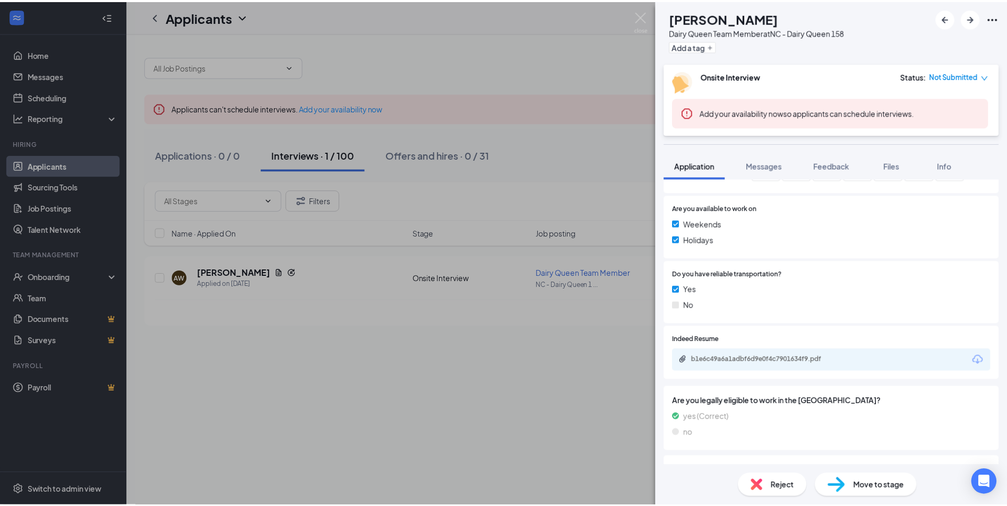
scroll to position [478, 0]
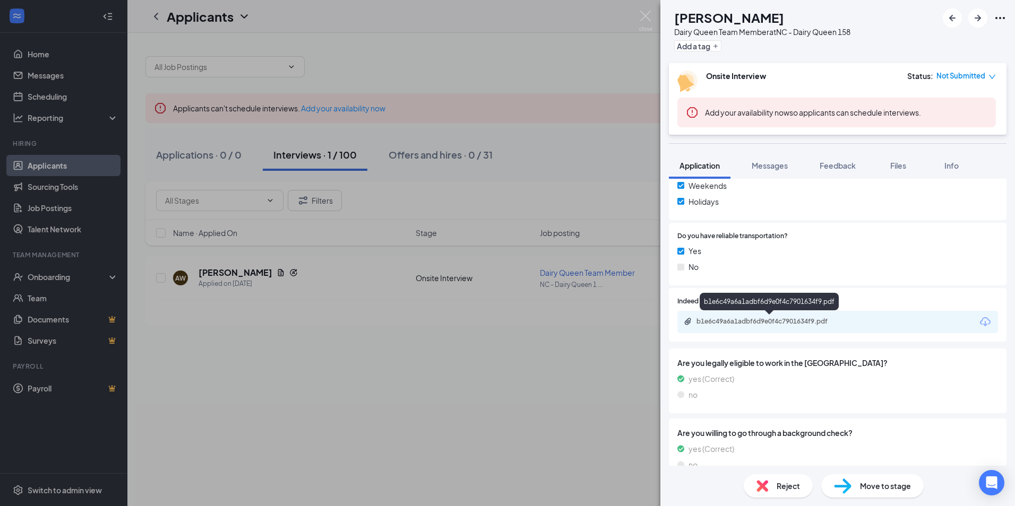
click at [724, 322] on div "b1e6c49a6a1adbf6d9e0f4c7901634f9.pdf" at bounding box center [771, 321] width 149 height 8
click at [644, 22] on img at bounding box center [645, 21] width 13 height 21
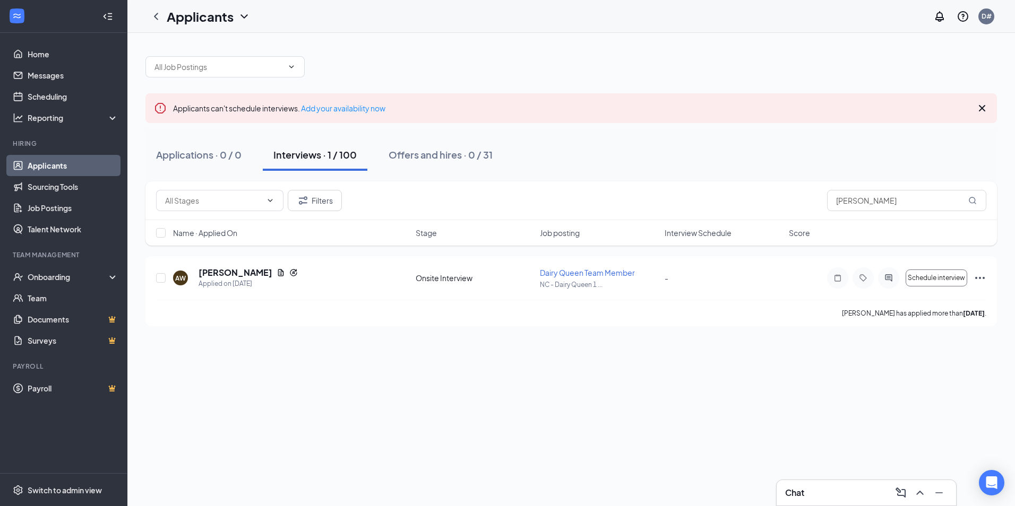
click at [60, 171] on link "Applicants" at bounding box center [73, 165] width 91 height 21
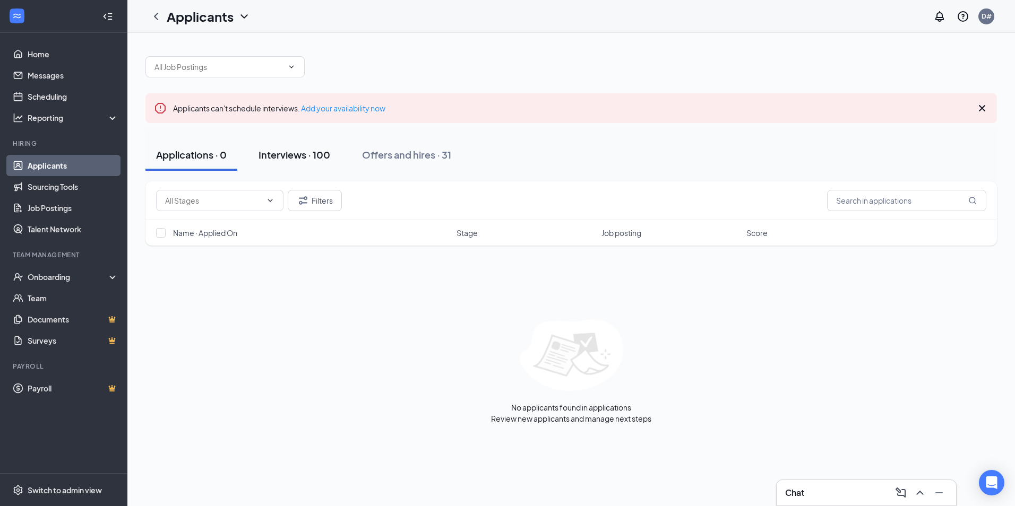
click at [296, 164] on button "Interviews · 100" at bounding box center [294, 155] width 93 height 32
